Goal: Task Accomplishment & Management: Complete application form

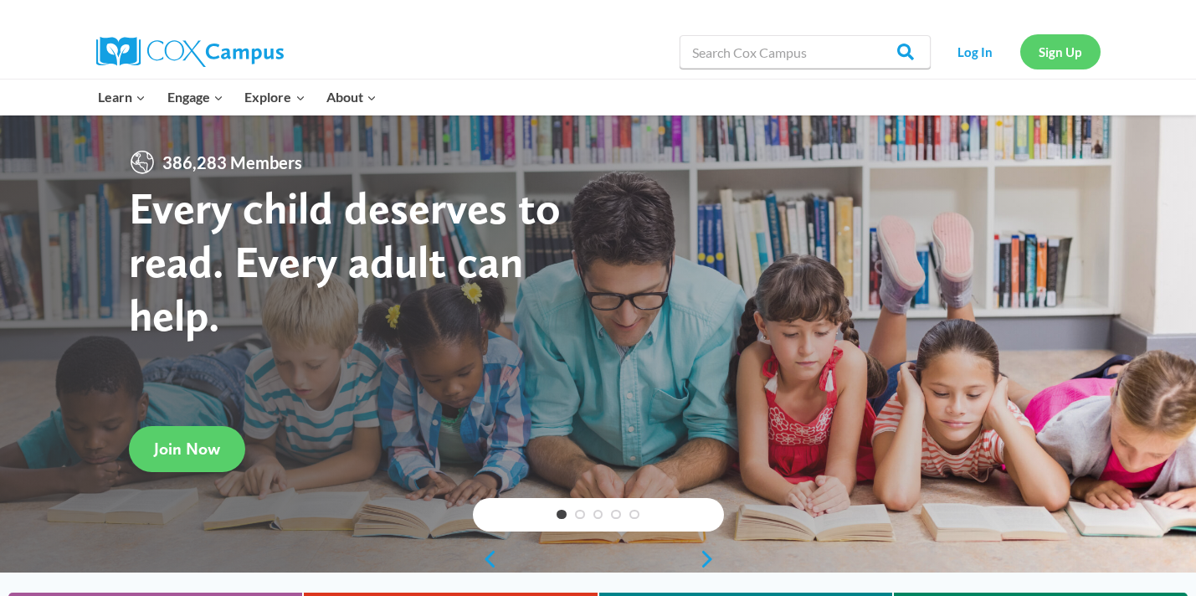
click at [1062, 66] on link "Sign Up" at bounding box center [1060, 51] width 80 height 34
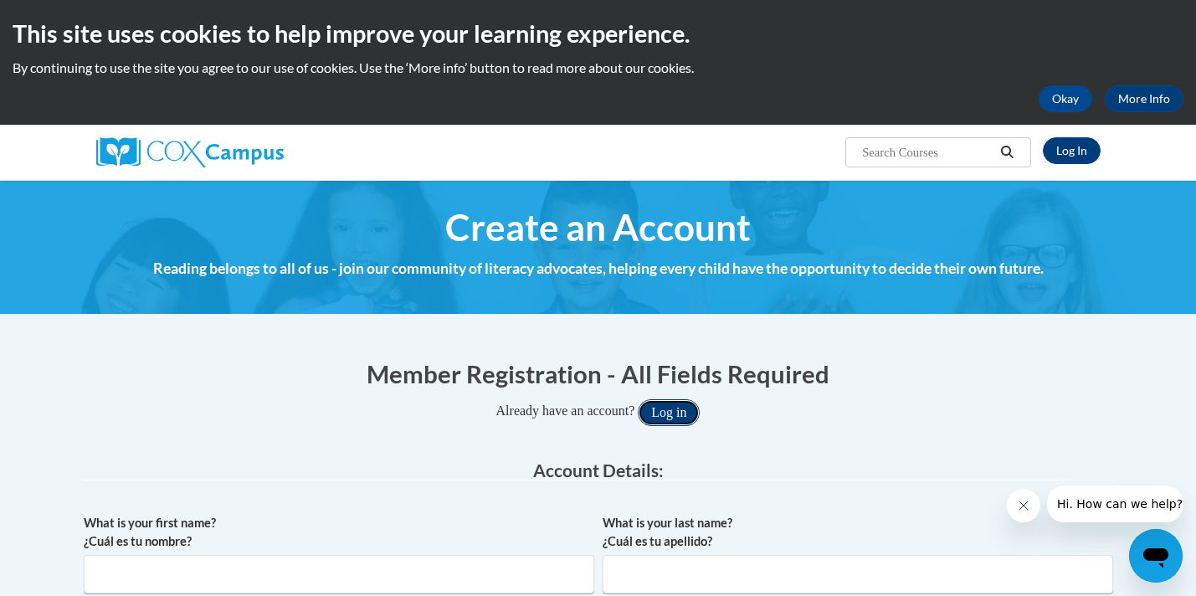
click at [696, 417] on button "Log in" at bounding box center [669, 412] width 62 height 27
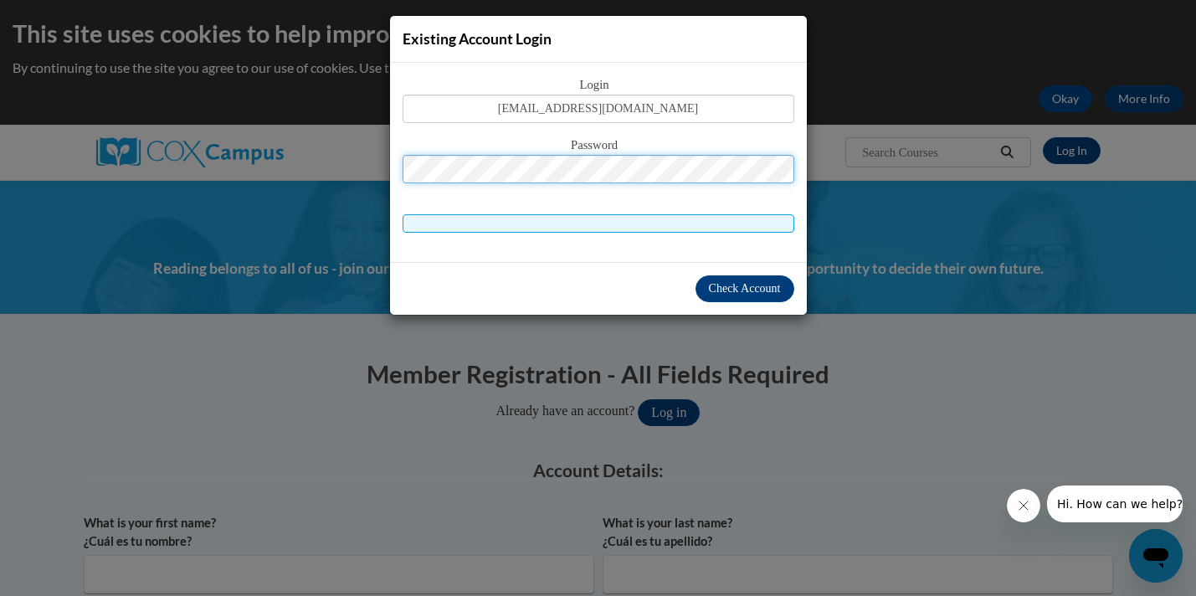
click at [638, 399] on button "Log in" at bounding box center [669, 412] width 62 height 27
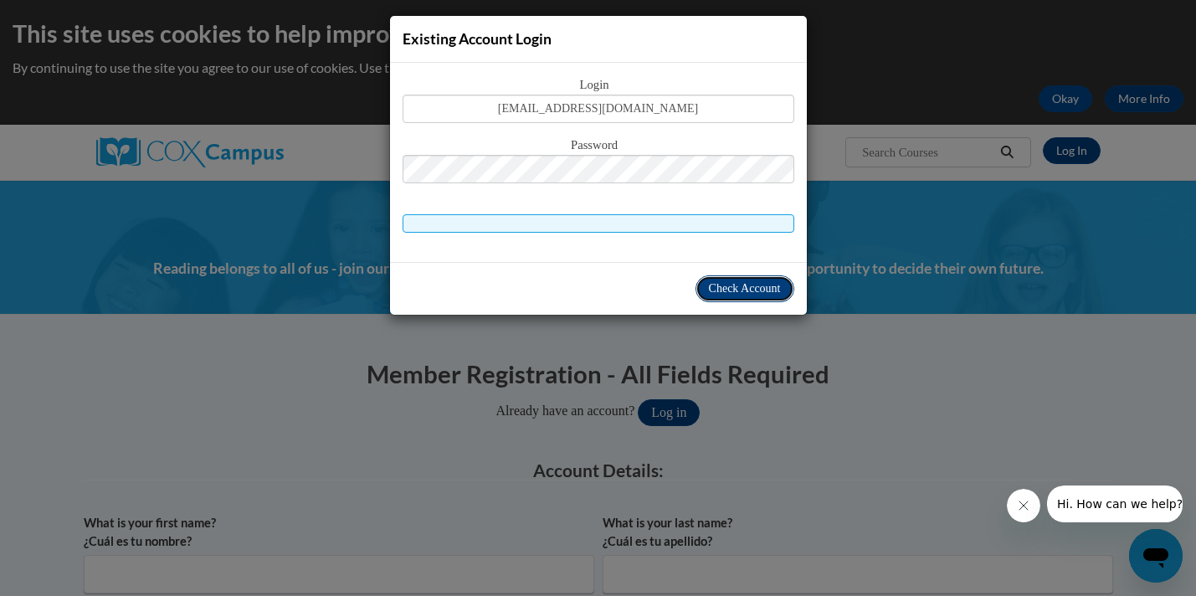
click at [786, 279] on button "Check Account" at bounding box center [744, 288] width 99 height 27
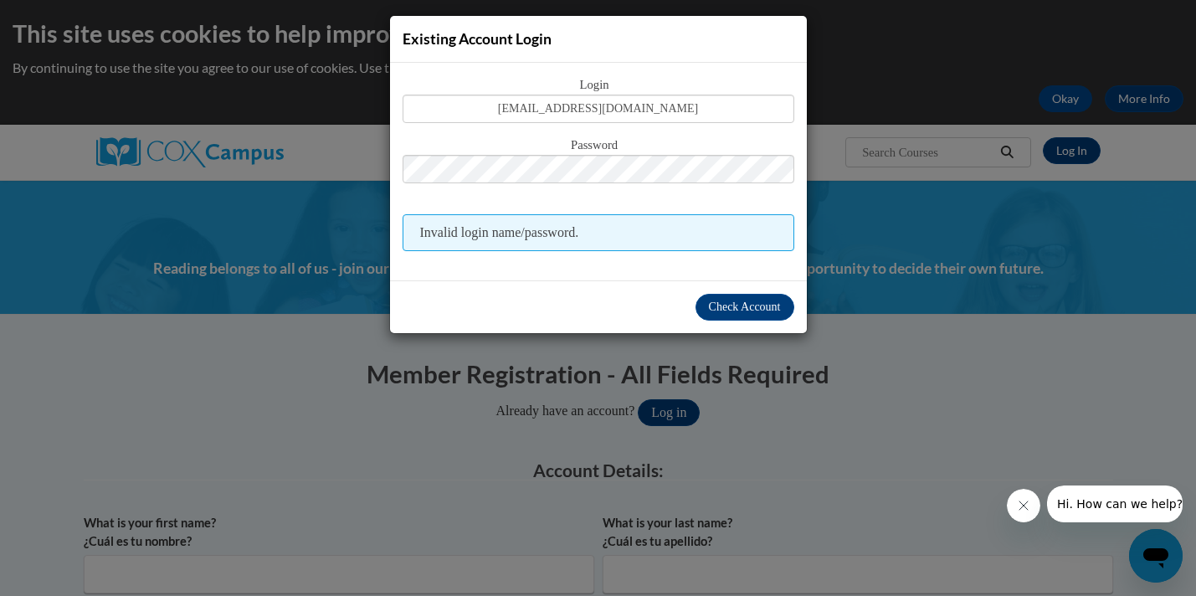
click at [741, 320] on div "Check Account" at bounding box center [598, 306] width 417 height 53
click at [744, 320] on div "Check Account" at bounding box center [598, 306] width 417 height 53
click at [748, 310] on span "Check Account" at bounding box center [745, 306] width 72 height 13
drag, startPoint x: 717, startPoint y: 103, endPoint x: 594, endPoint y: 108, distance: 123.1
click at [594, 108] on input "[EMAIL_ADDRESS][DOMAIN_NAME]" at bounding box center [598, 109] width 392 height 28
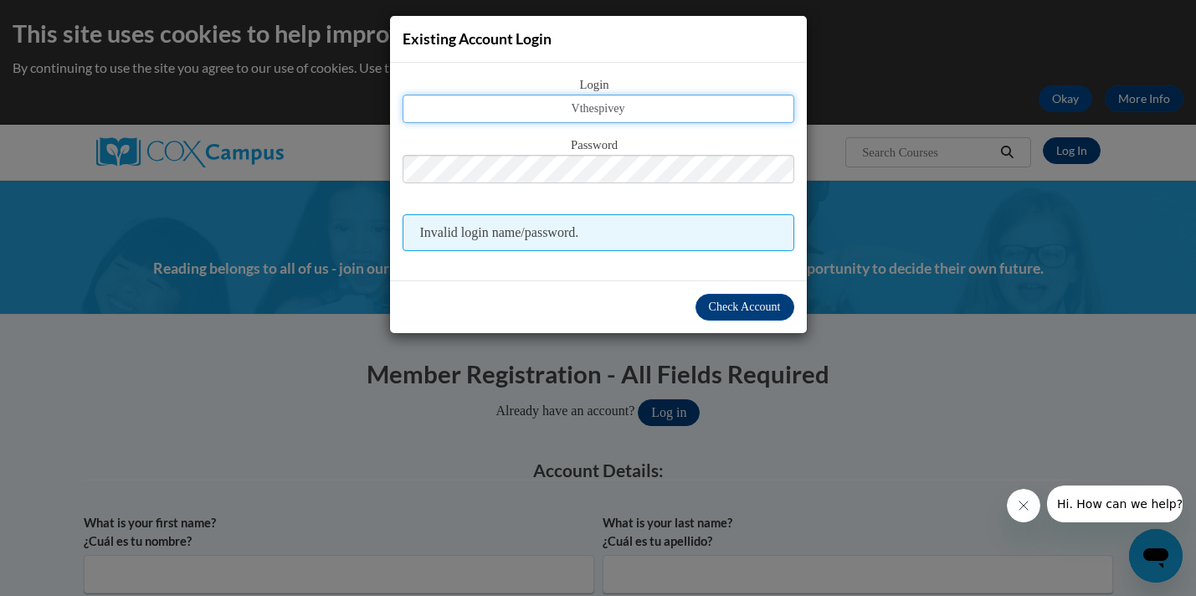
type input "Vthespivey"
click at [730, 335] on div "Existing Account Login Login Vthespivey Password Invalid login name/password." at bounding box center [598, 298] width 1196 height 596
